Goal: Information Seeking & Learning: Learn about a topic

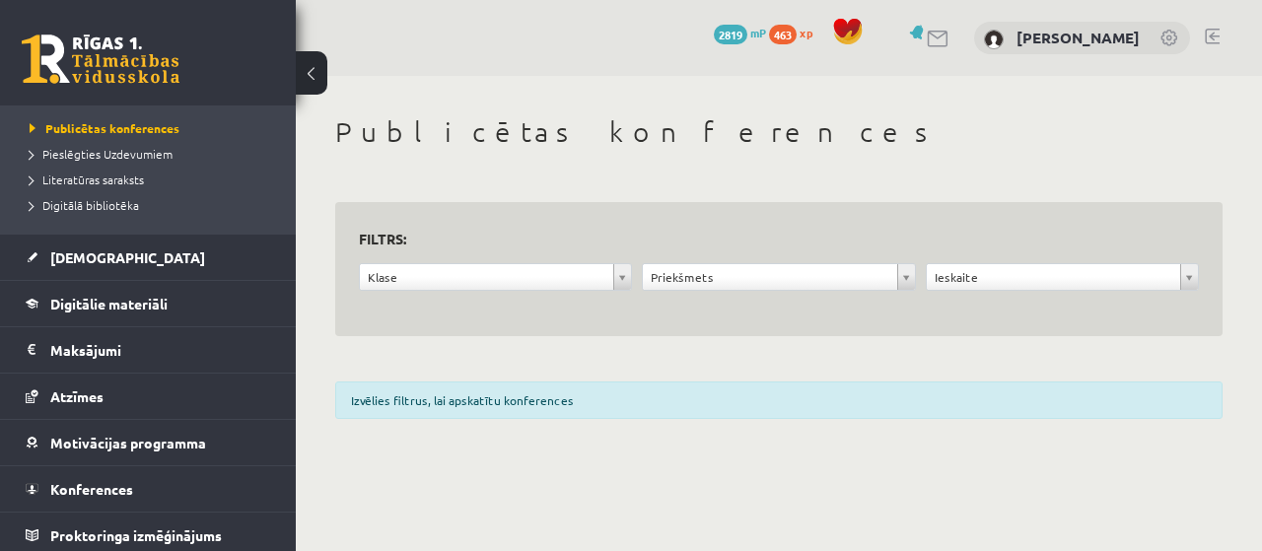
scroll to position [239, 0]
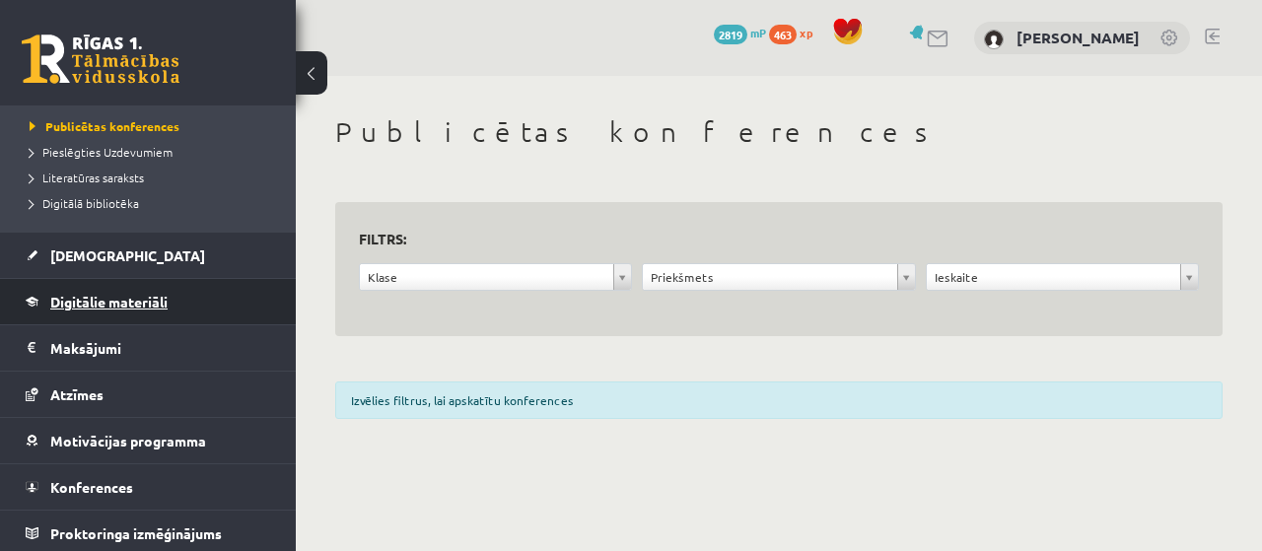
click at [218, 302] on link "Digitālie materiāli" at bounding box center [149, 301] width 246 height 45
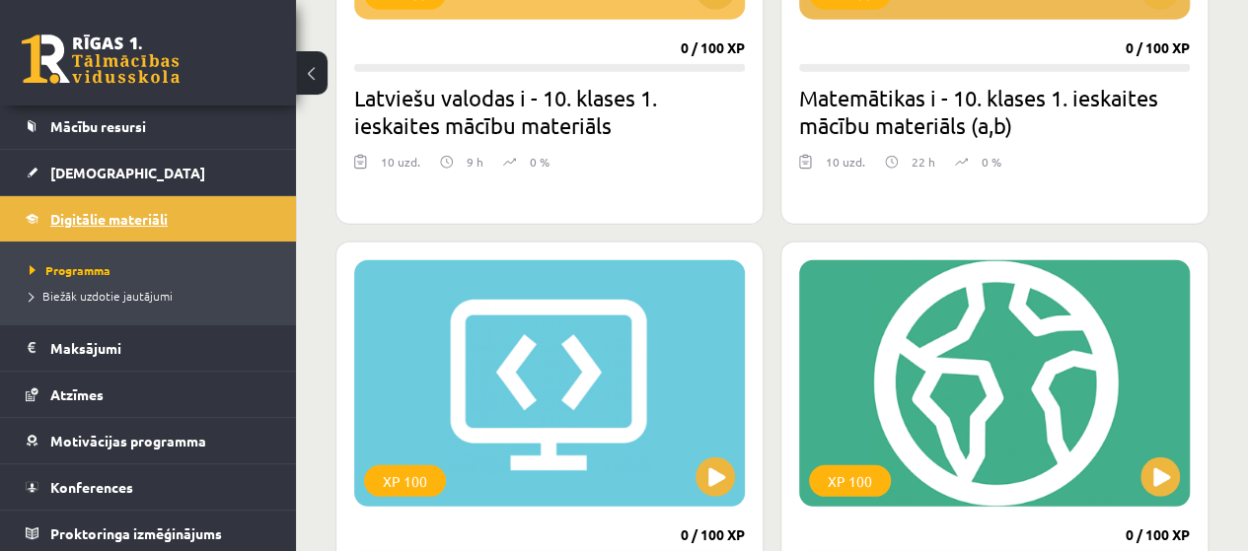
scroll to position [2548, 0]
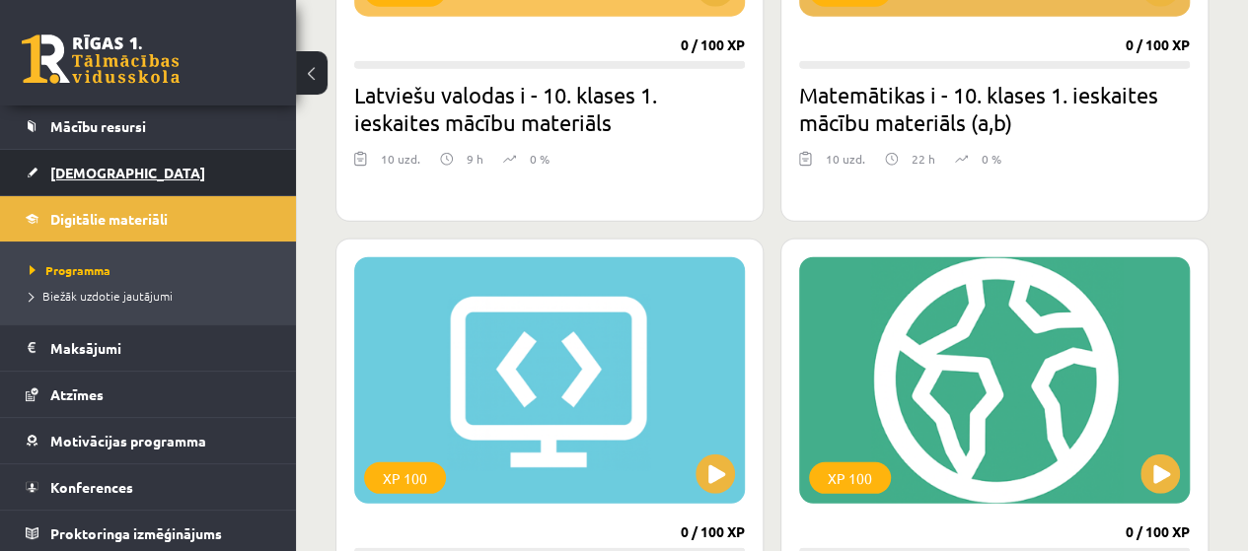
click at [229, 163] on link "[DEMOGRAPHIC_DATA]" at bounding box center [149, 172] width 246 height 45
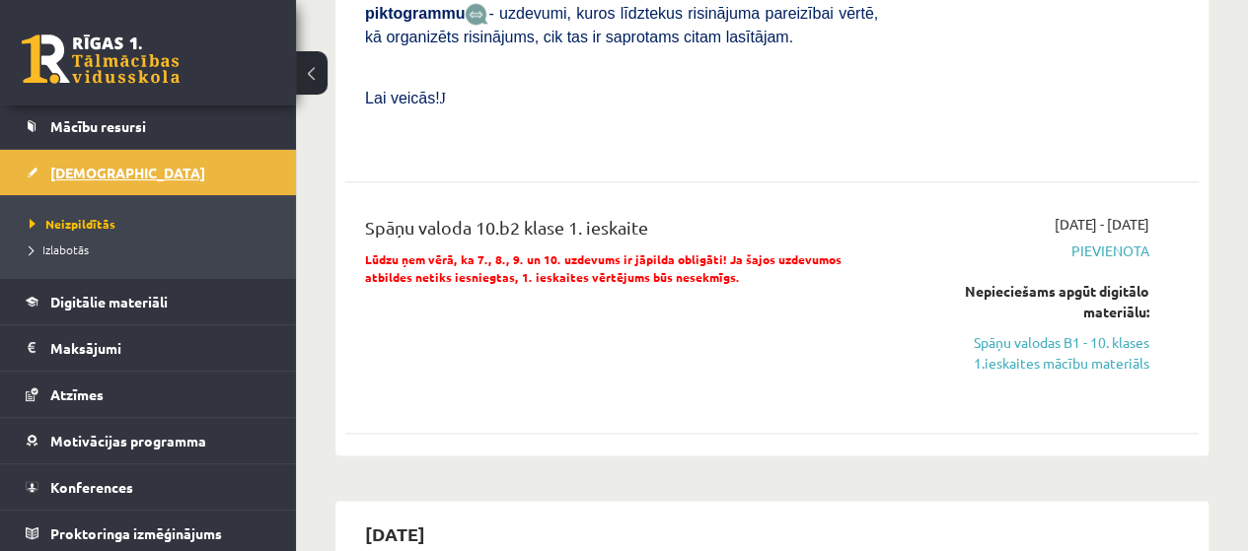
scroll to position [974, 0]
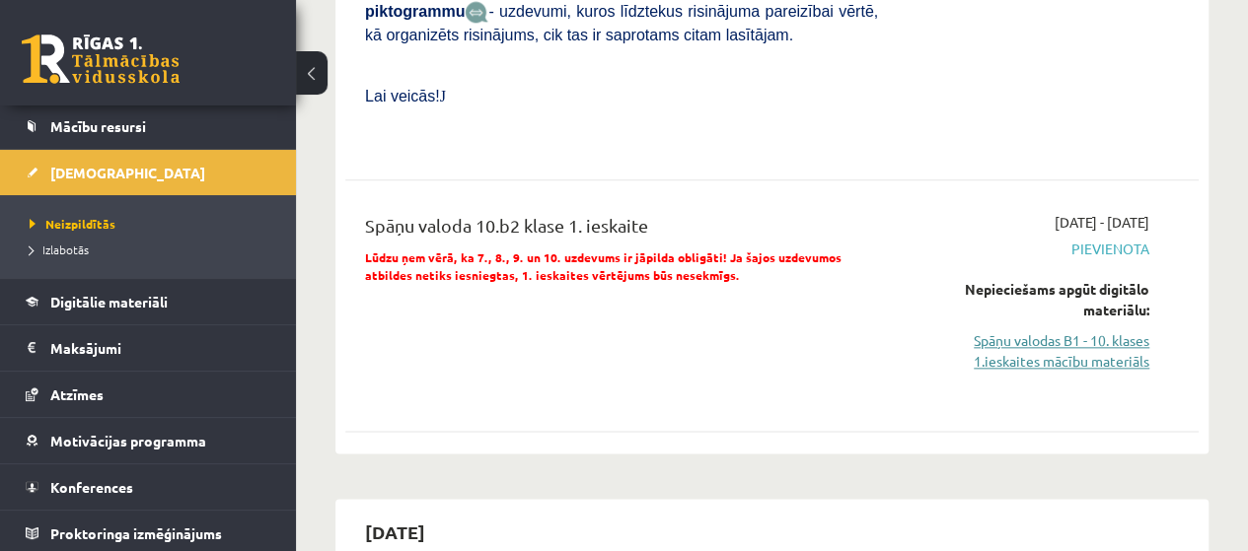
click at [1139, 330] on link "Spāņu valodas B1 - 10. klases 1.ieskaites mācību materiāls" at bounding box center [1028, 350] width 242 height 41
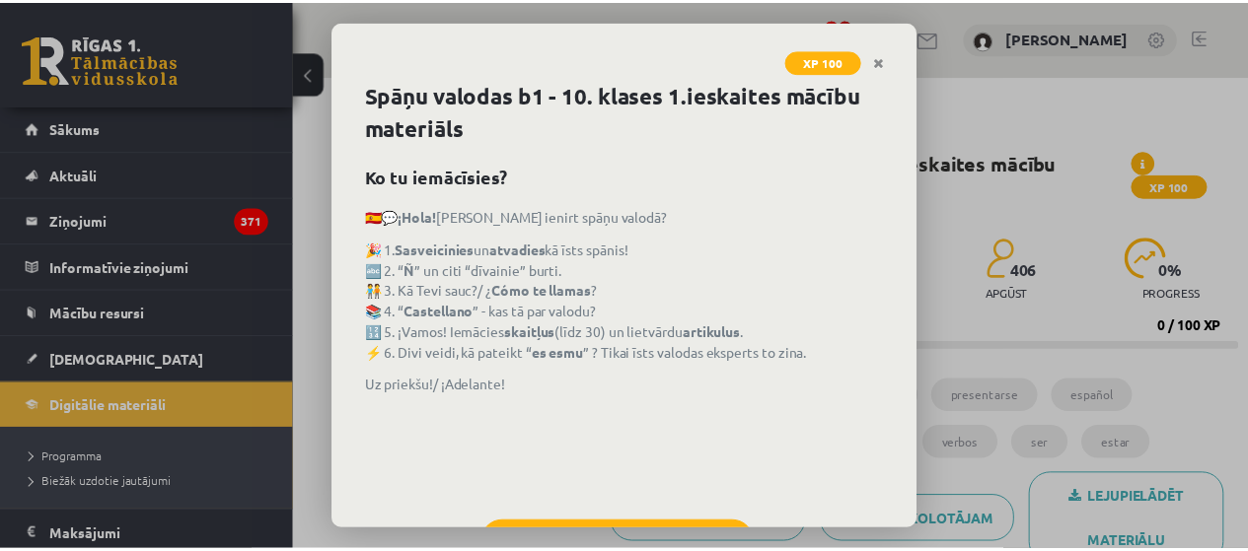
scroll to position [87, 0]
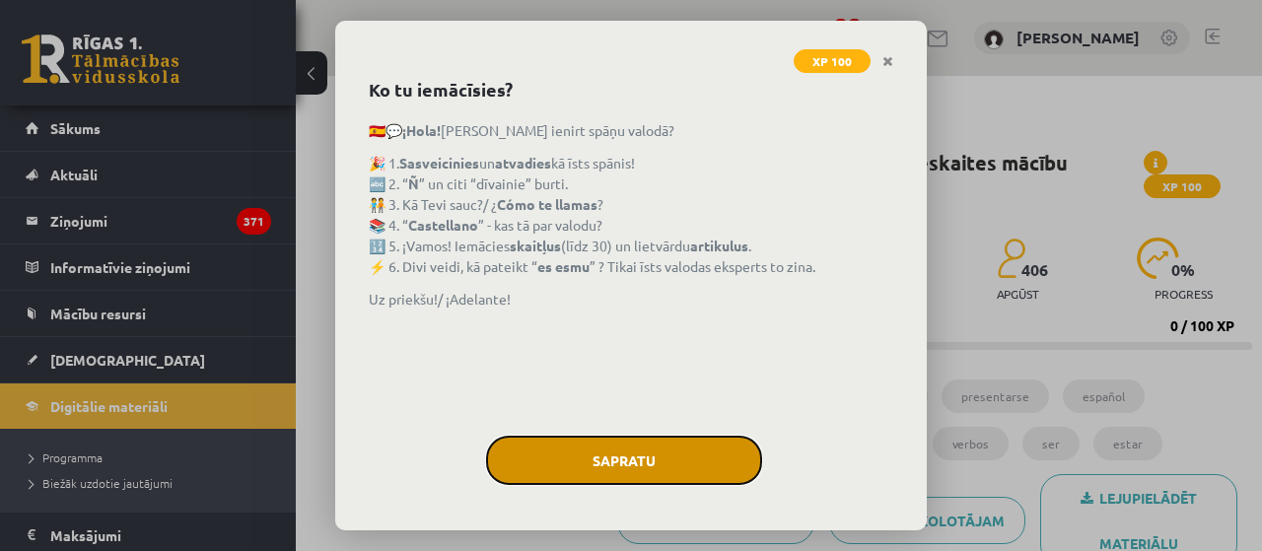
click at [642, 460] on button "Sapratu" at bounding box center [624, 460] width 276 height 49
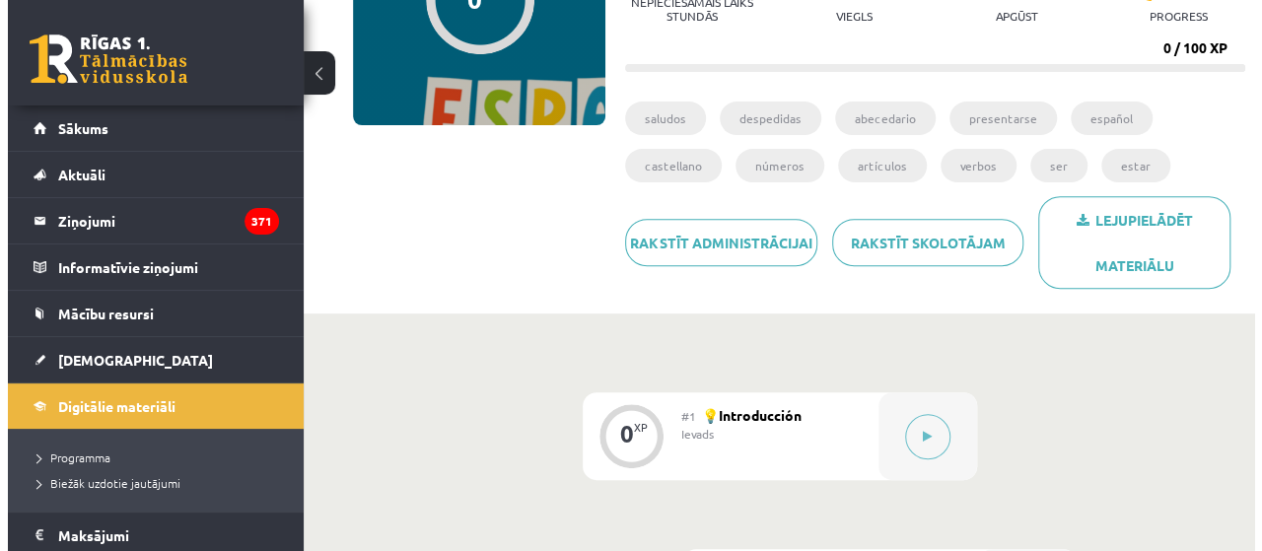
scroll to position [284, 0]
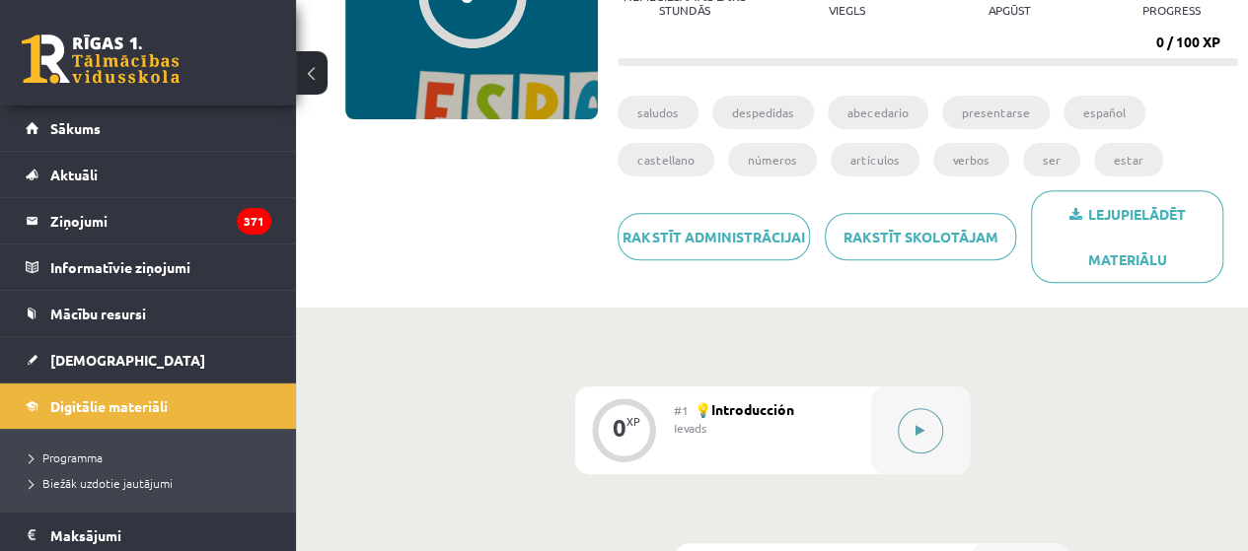
click at [931, 434] on button at bounding box center [919, 430] width 45 height 45
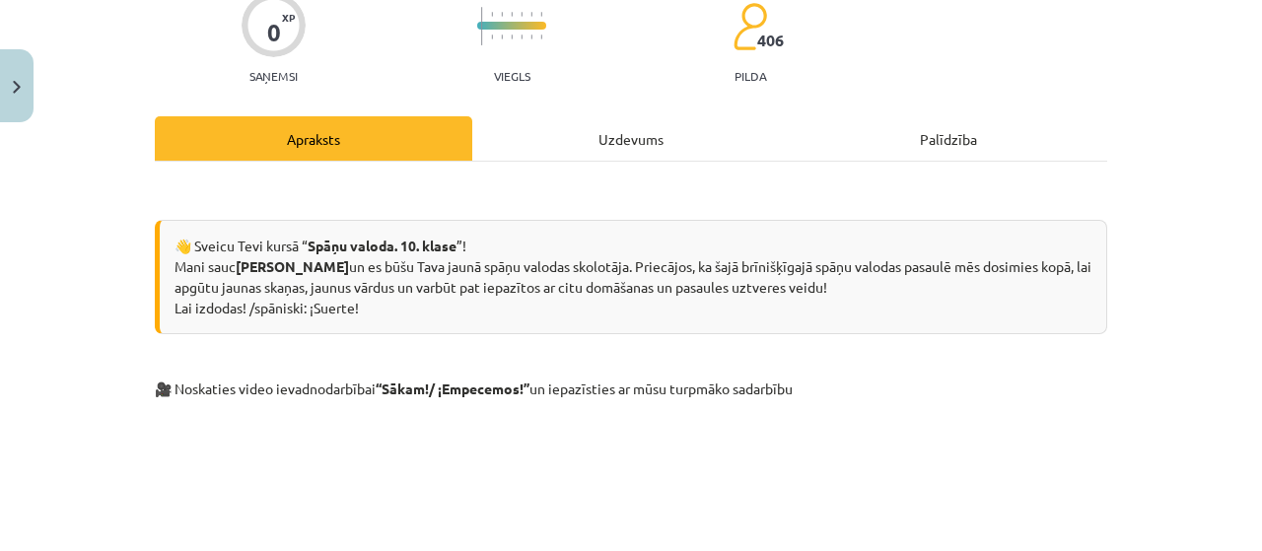
scroll to position [0, 0]
